Goal: Information Seeking & Learning: Find specific fact

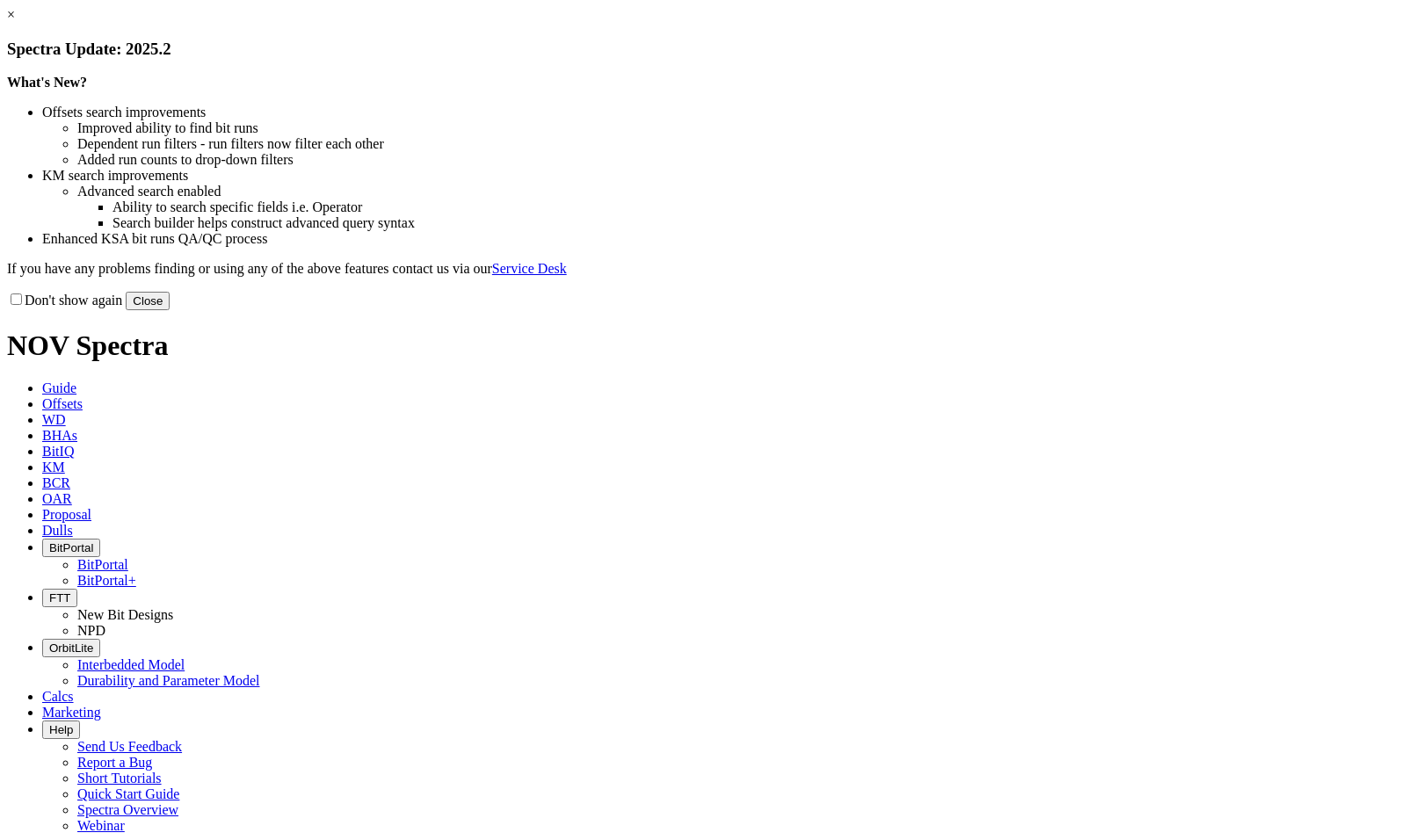
click at [1072, 311] on div "Don't show again Close" at bounding box center [704, 301] width 1393 height 20
click at [169, 311] on button "Close" at bounding box center [147, 301] width 44 height 19
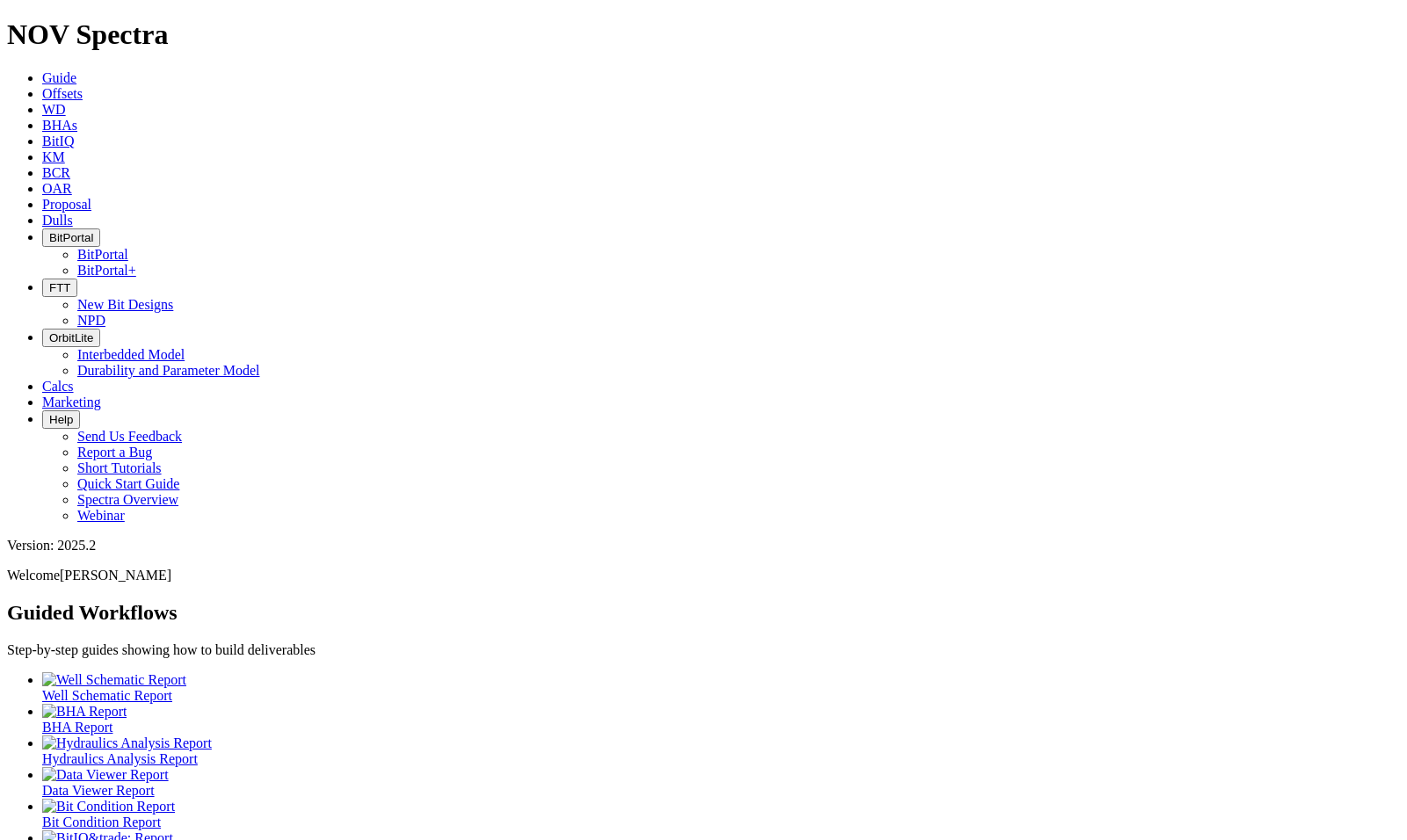
click at [83, 86] on link "Offsets" at bounding box center [62, 93] width 41 height 15
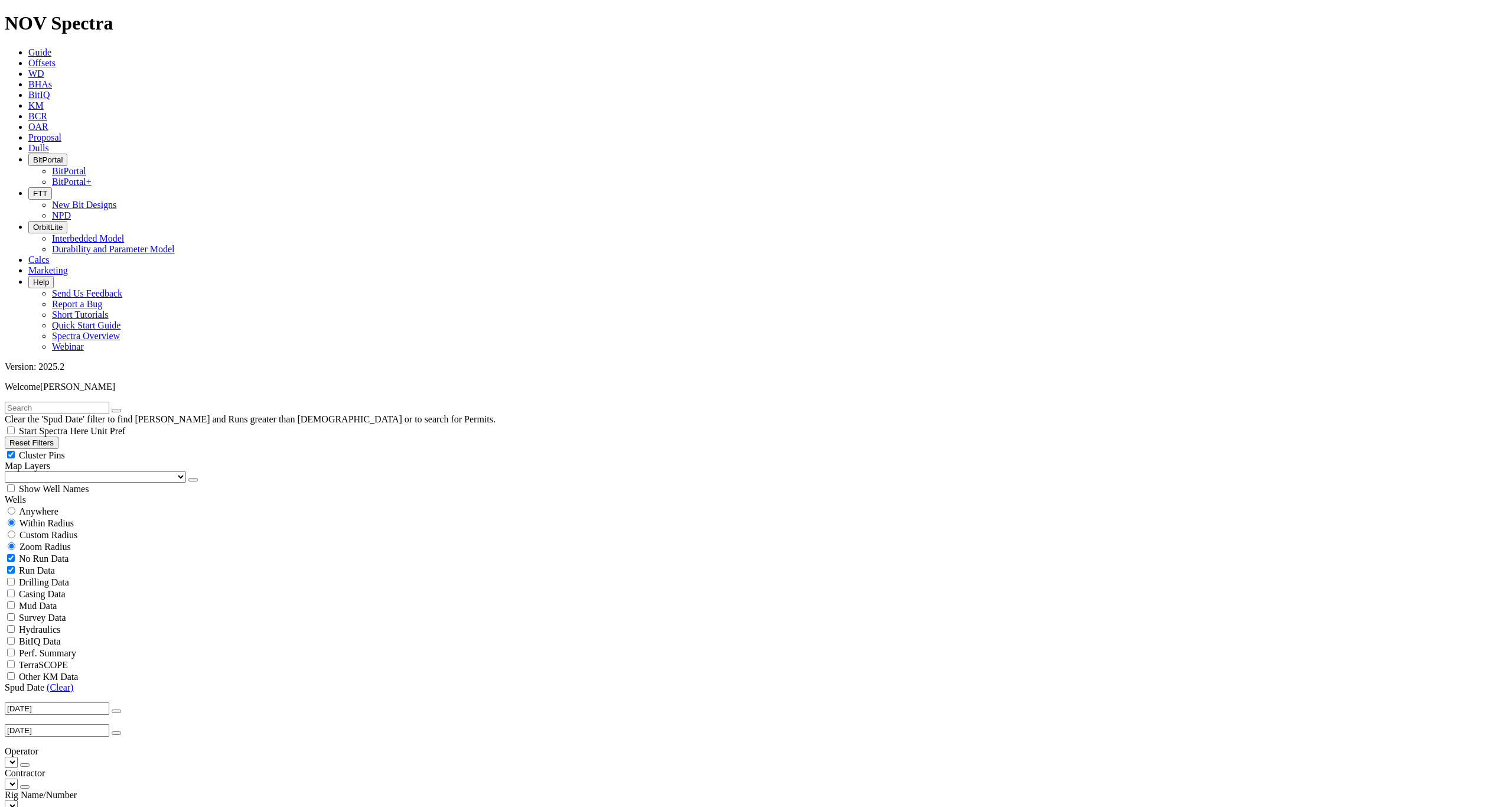
click at [34, 506] on span "Anywhere" at bounding box center [39, 511] width 40 height 10
radio input "true"
radio input "false"
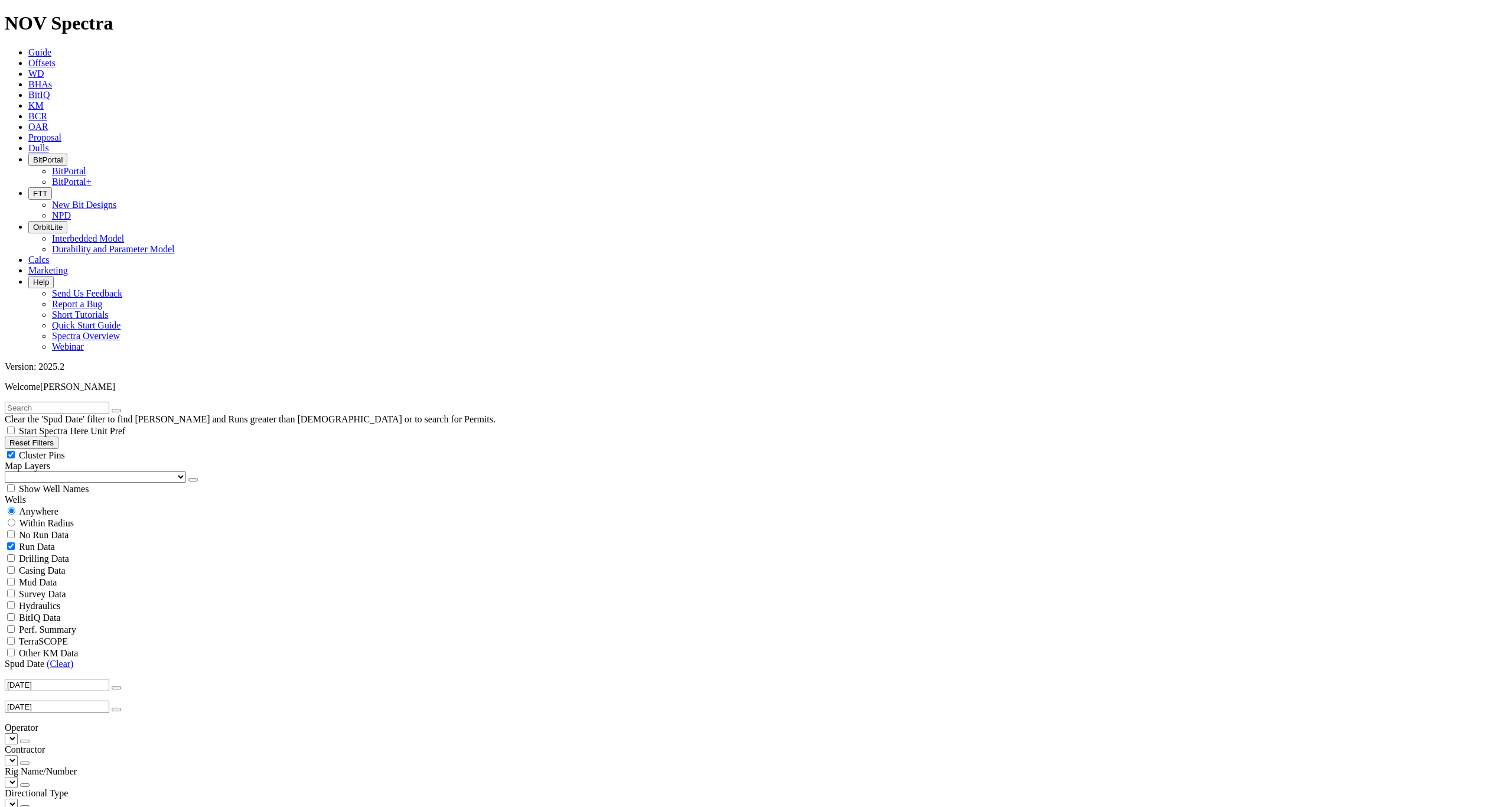
checkbox input "false"
checkbox input "true"
radio input "false"
radio input "true"
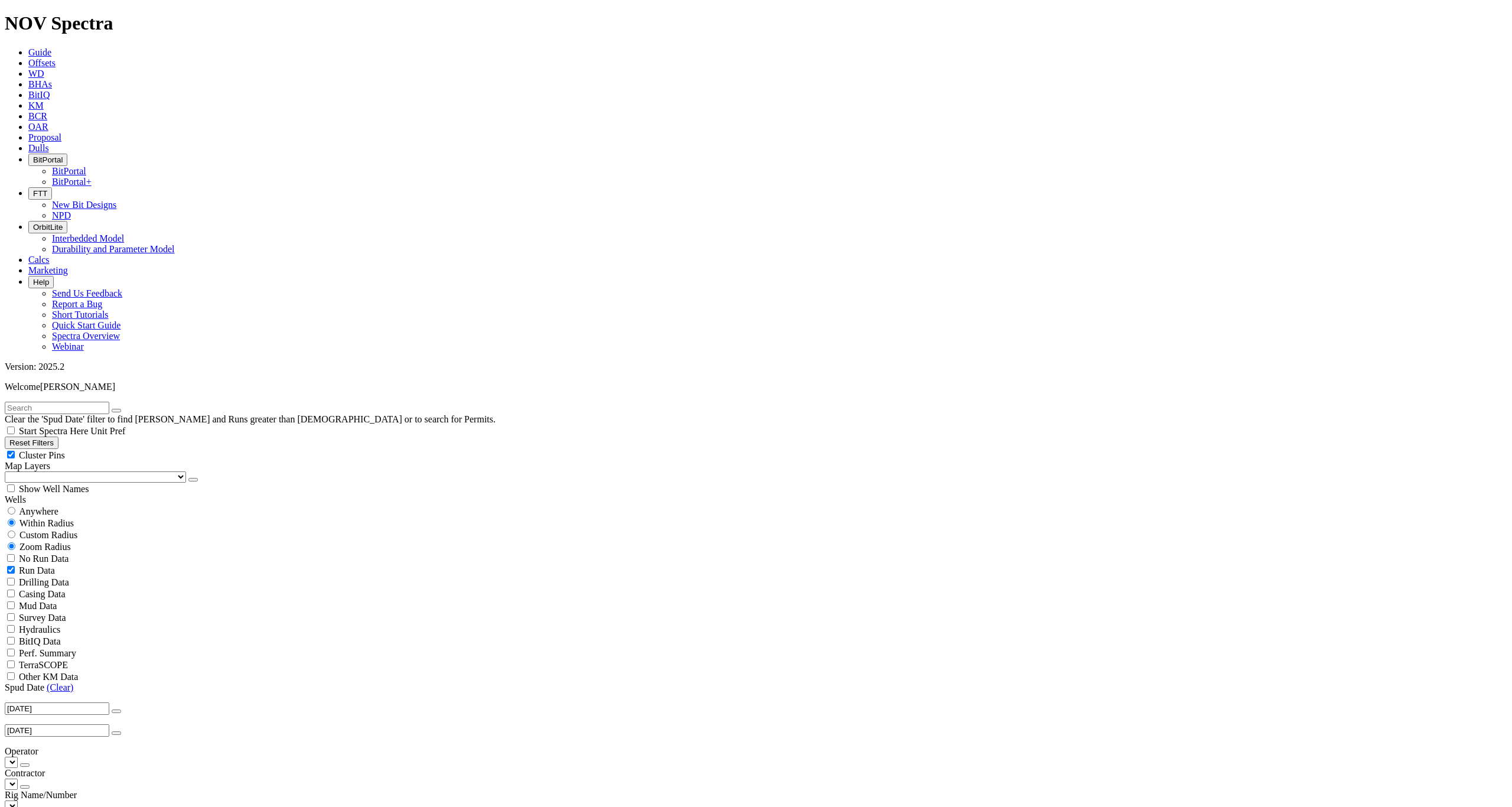
checkbox input "true"
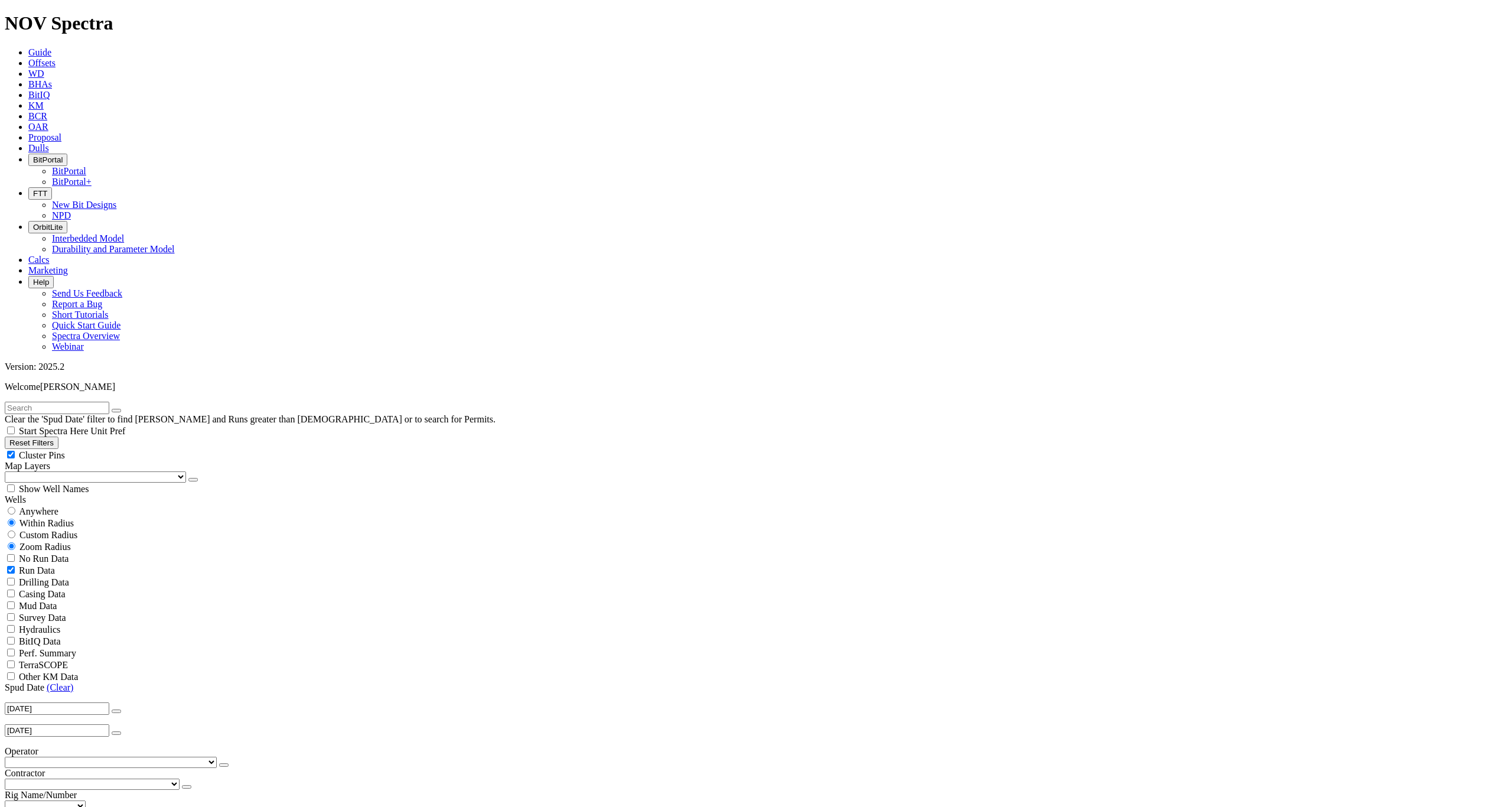
scroll to position [3130, 0]
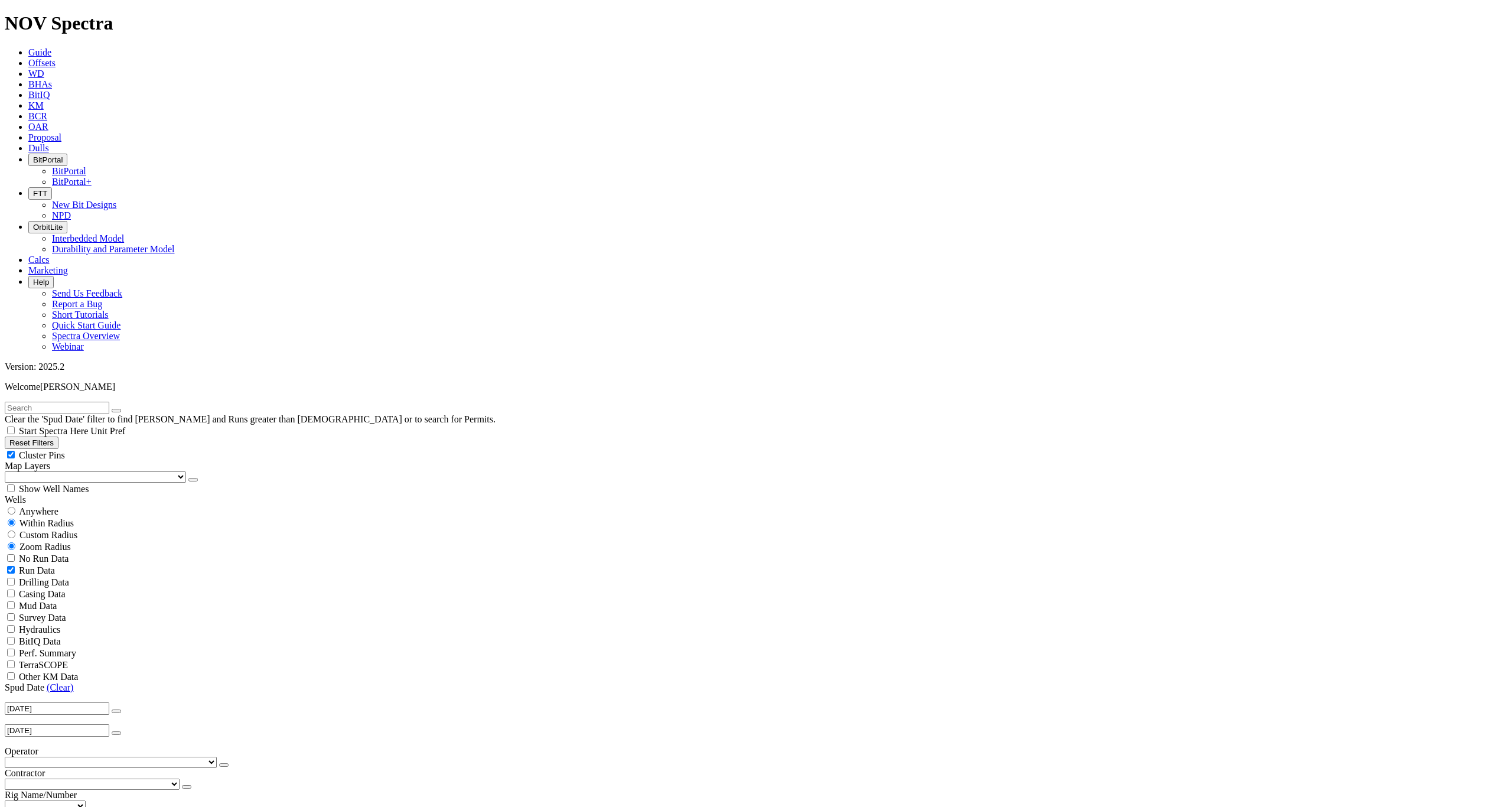
click at [63, 156] on span "BitPortal" at bounding box center [48, 160] width 29 height 9
click at [86, 166] on link "BitPortal" at bounding box center [69, 171] width 35 height 10
